Goal: Find specific fact: Find specific fact

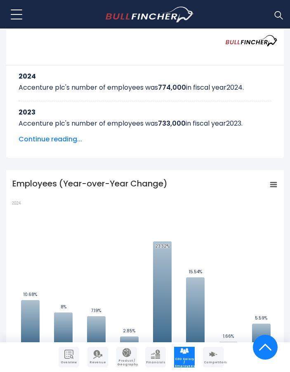
scroll to position [508, 0]
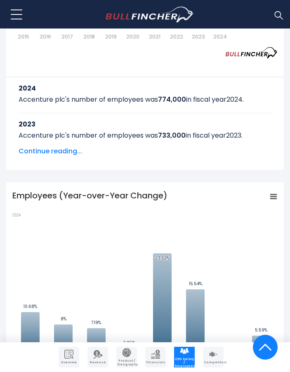
click at [73, 152] on span "Continue reading..." at bounding box center [145, 151] width 253 height 10
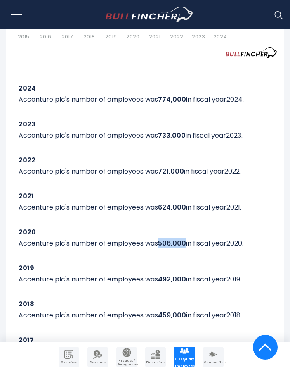
drag, startPoint x: 160, startPoint y: 243, endPoint x: 187, endPoint y: 242, distance: 26.4
click at [186, 242] on b "506,000" at bounding box center [172, 242] width 28 height 9
copy b "506,000"
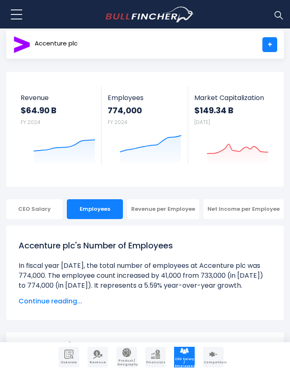
scroll to position [31, 0]
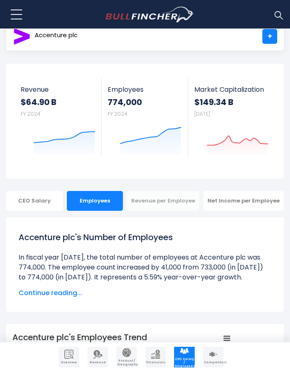
click at [185, 204] on div "Revenue per Employee" at bounding box center [163, 201] width 72 height 20
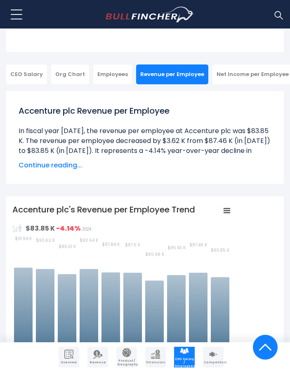
scroll to position [275, 0]
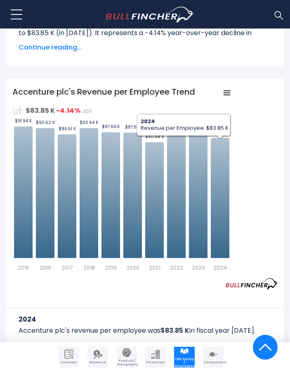
click at [261, 90] on div "Created with Highcharts 12.1.2 Values Chart context menu Accenture plc's Revenu…" at bounding box center [145, 179] width 266 height 186
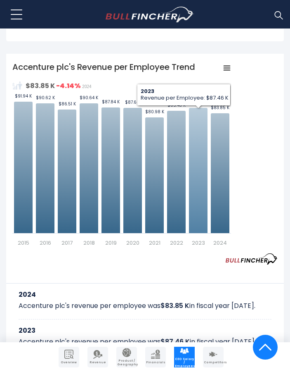
scroll to position [479, 0]
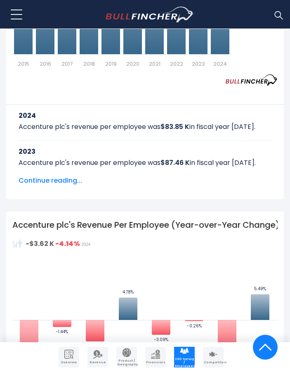
click at [50, 180] on span "Continue reading..." at bounding box center [145, 181] width 253 height 10
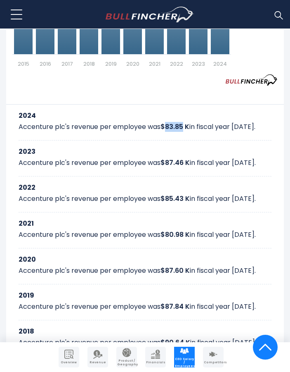
drag, startPoint x: 166, startPoint y: 125, endPoint x: 183, endPoint y: 125, distance: 16.9
click at [183, 125] on b "$83.85 K" at bounding box center [175, 126] width 29 height 9
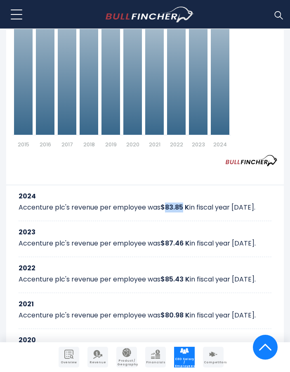
scroll to position [428, 0]
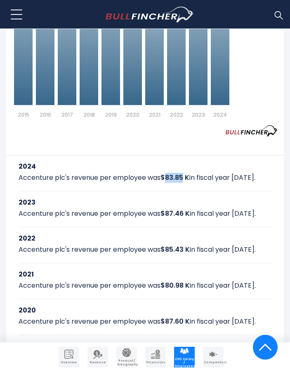
copy b "83.85"
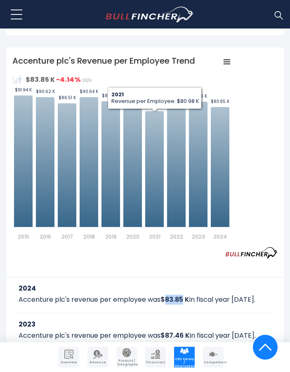
scroll to position [307, 0]
